Goal: Task Accomplishment & Management: Manage account settings

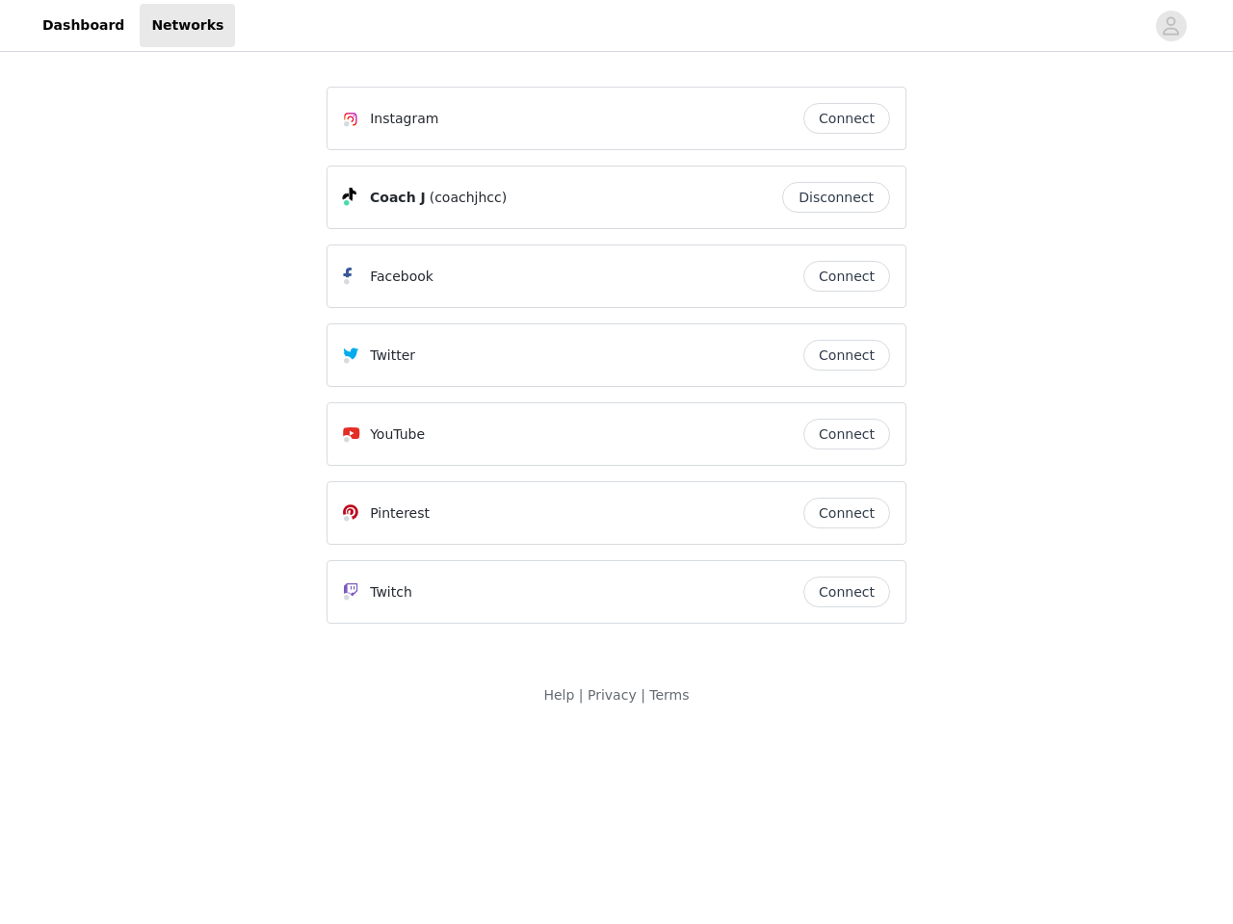
click at [616, 364] on div "Twitter" at bounding box center [573, 355] width 460 height 23
click at [616, 26] on div at bounding box center [689, 25] width 909 height 43
click at [1171, 26] on icon "avatar" at bounding box center [1170, 26] width 18 height 31
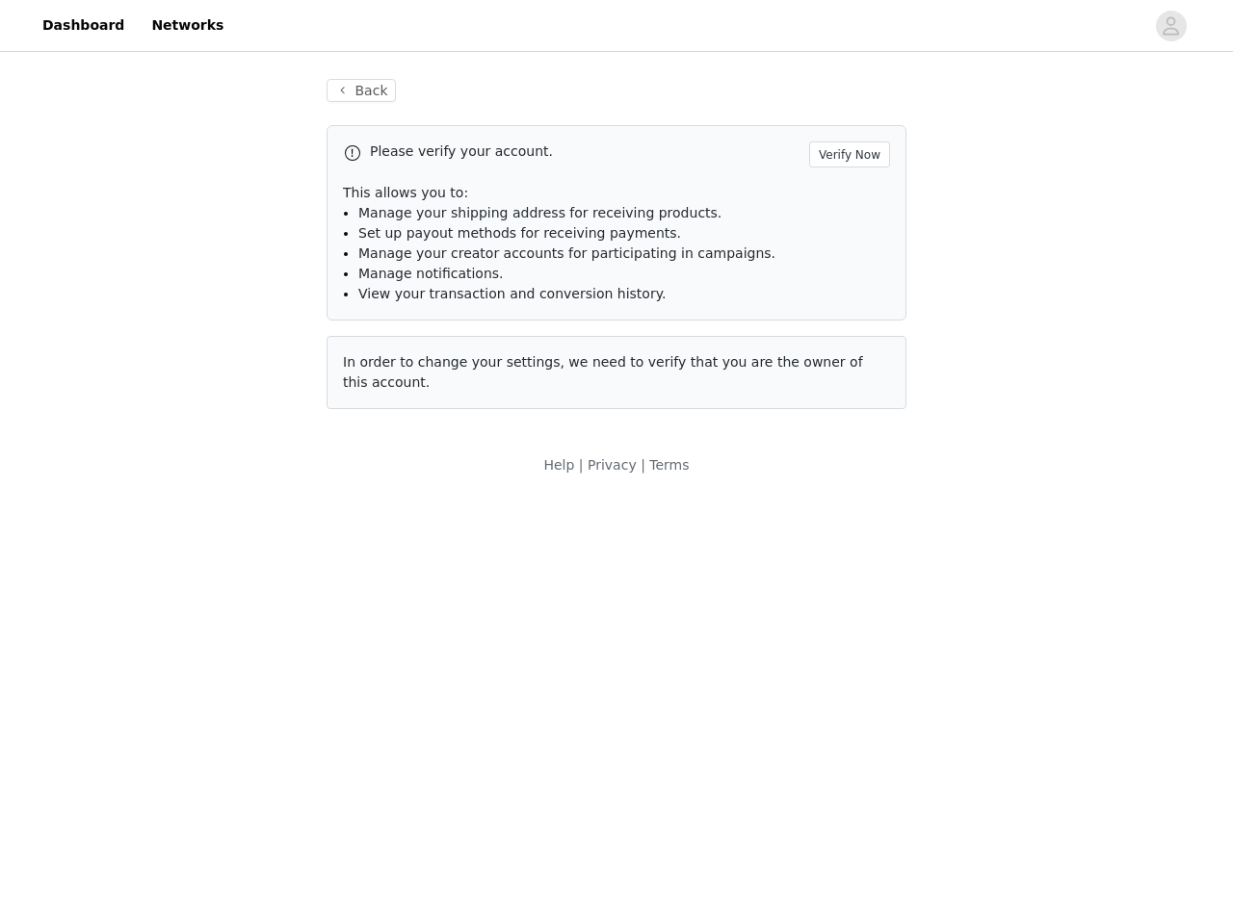
click at [846, 118] on div "Back Please verify your account. Verify Now This allows you to: Manage your shi…" at bounding box center [616, 244] width 626 height 377
click at [841, 197] on p "This allows you to:" at bounding box center [616, 193] width 547 height 20
click at [846, 276] on li "Manage notifications." at bounding box center [624, 274] width 532 height 20
click at [846, 355] on span "In order to change your settings, we need to verify that you are the owner of t…" at bounding box center [603, 372] width 520 height 36
click at [846, 434] on div "Back Please verify your account. Verify Now This allows you to: Manage your shi…" at bounding box center [616, 256] width 626 height 400
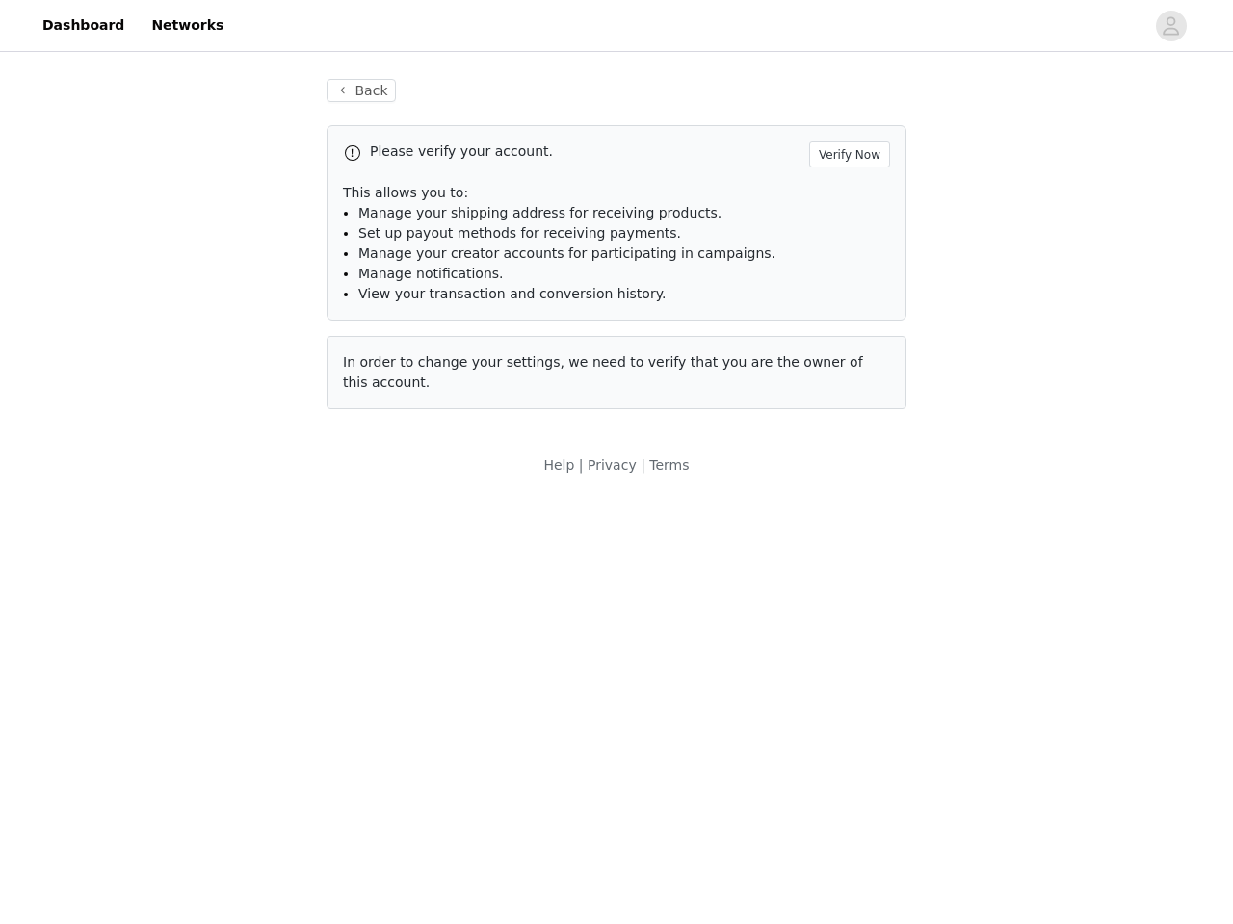
click at [846, 513] on body "Dashboard Networks Back Please verify your account. Verify Now This allows you …" at bounding box center [616, 462] width 1233 height 924
click at [846, 592] on body "Dashboard Networks Back Please verify your account. Verify Now This allows you …" at bounding box center [616, 462] width 1233 height 924
